Goal: Task Accomplishment & Management: Use online tool/utility

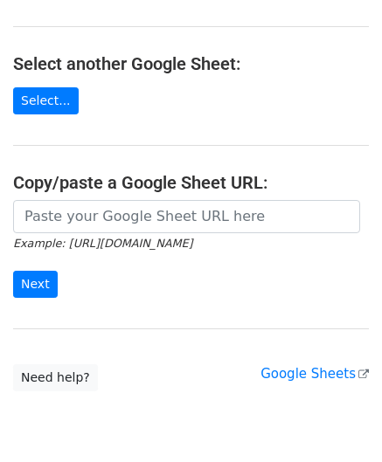
scroll to position [175, 0]
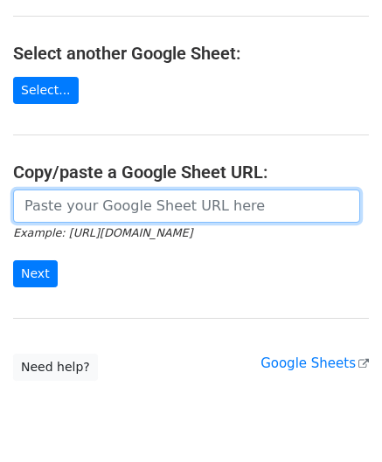
click at [86, 207] on input "url" at bounding box center [186, 206] width 347 height 33
paste input "[URL][DOMAIN_NAME]"
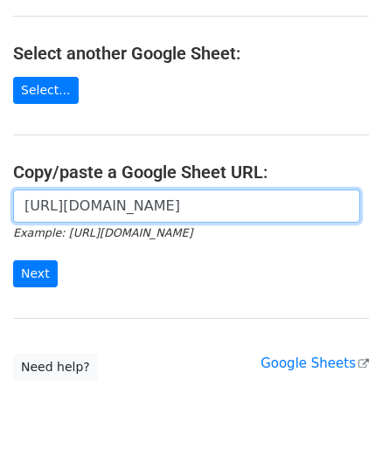
scroll to position [0, 408]
type input "[URL][DOMAIN_NAME]"
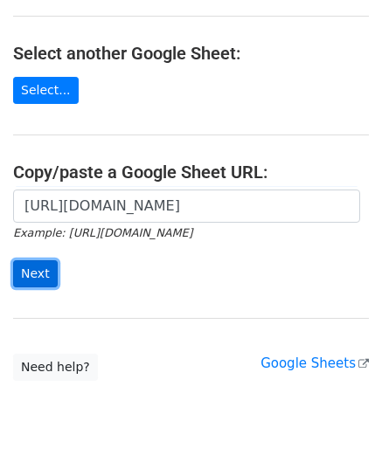
click at [35, 277] on input "Next" at bounding box center [35, 273] width 45 height 27
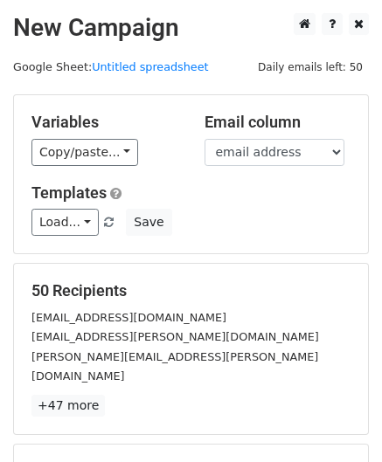
scroll to position [213, 0]
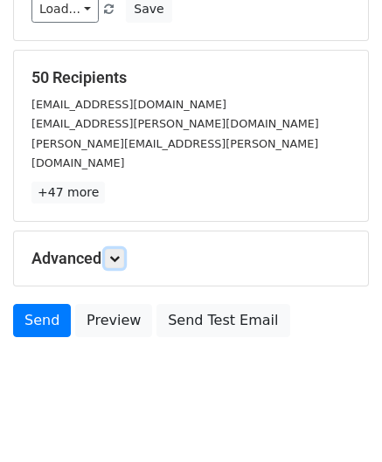
click at [123, 249] on link at bounding box center [114, 258] width 19 height 19
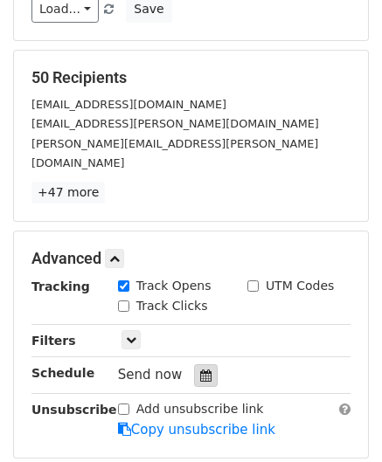
click at [200, 369] on icon at bounding box center [205, 375] width 11 height 12
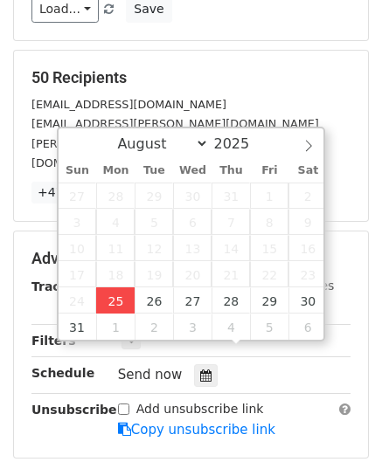
type input "[DATE] 12:00"
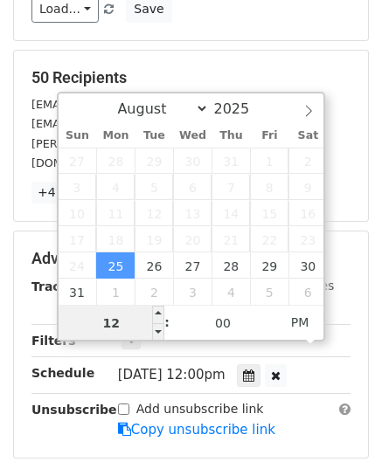
paste input "Hour"
type input "2"
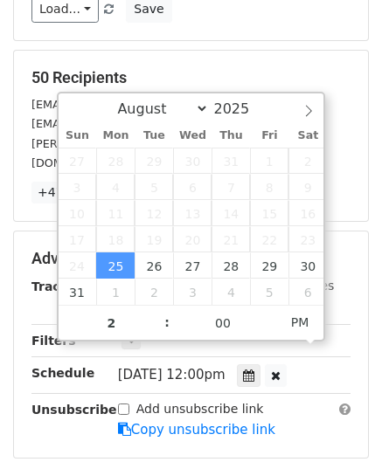
type input "[DATE] 14:00"
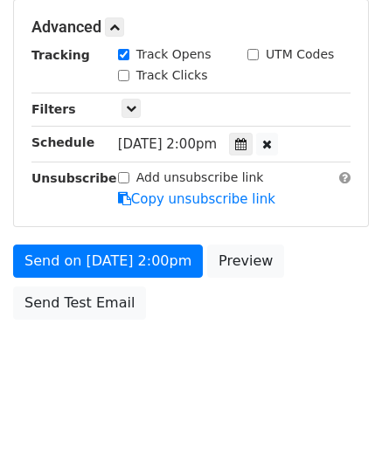
scroll to position [404, 0]
